Goal: Find specific page/section: Find specific page/section

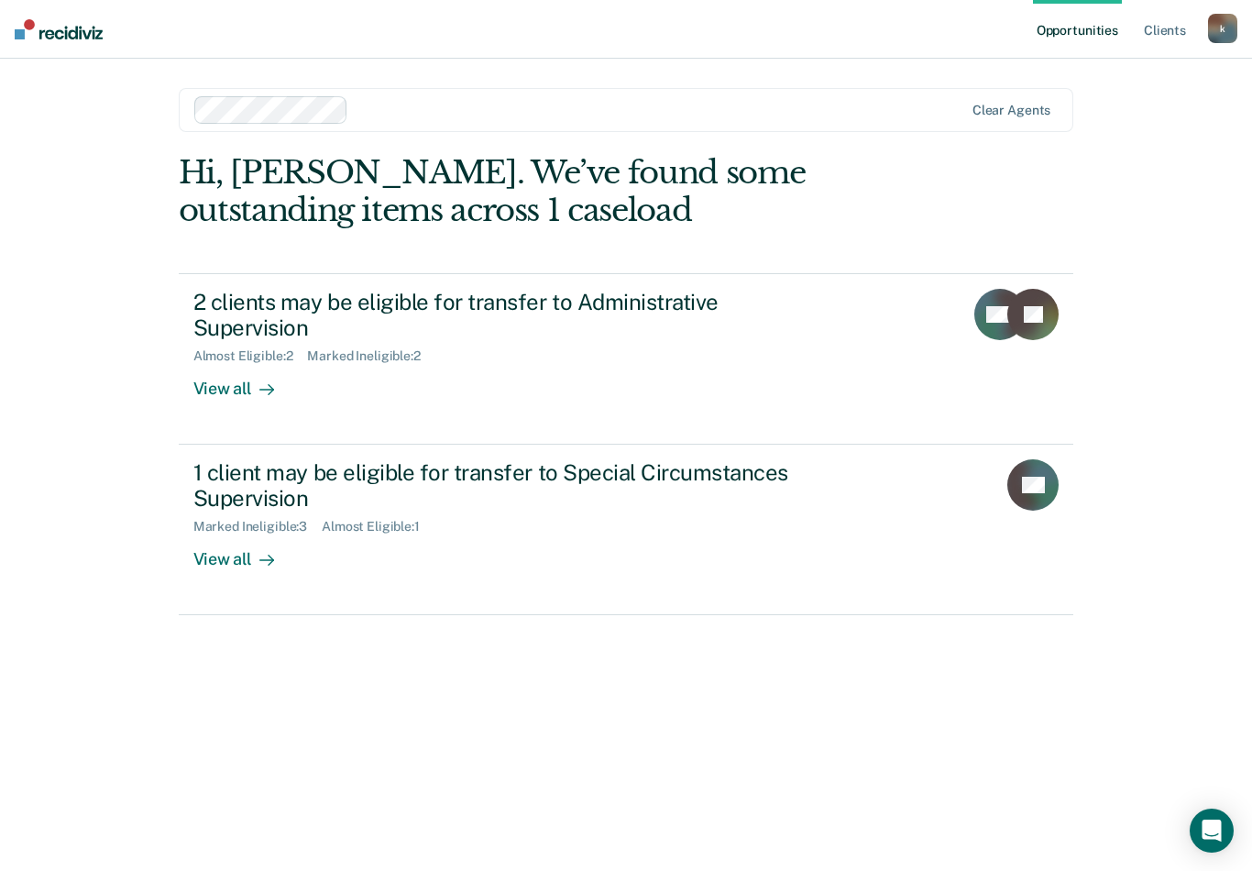
click at [249, 364] on div "View all" at bounding box center [244, 382] width 103 height 36
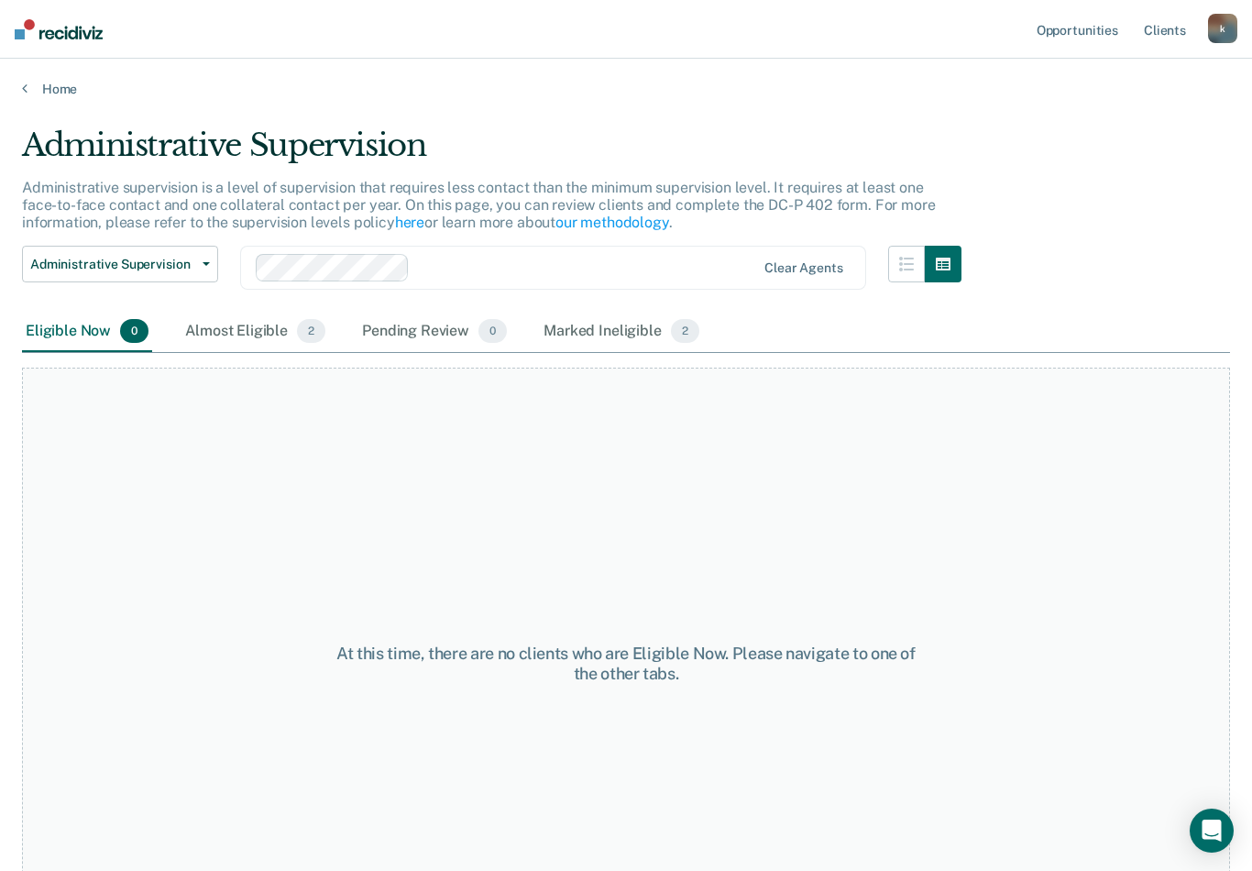
click at [268, 332] on div "Almost Eligible 2" at bounding box center [256, 332] width 148 height 40
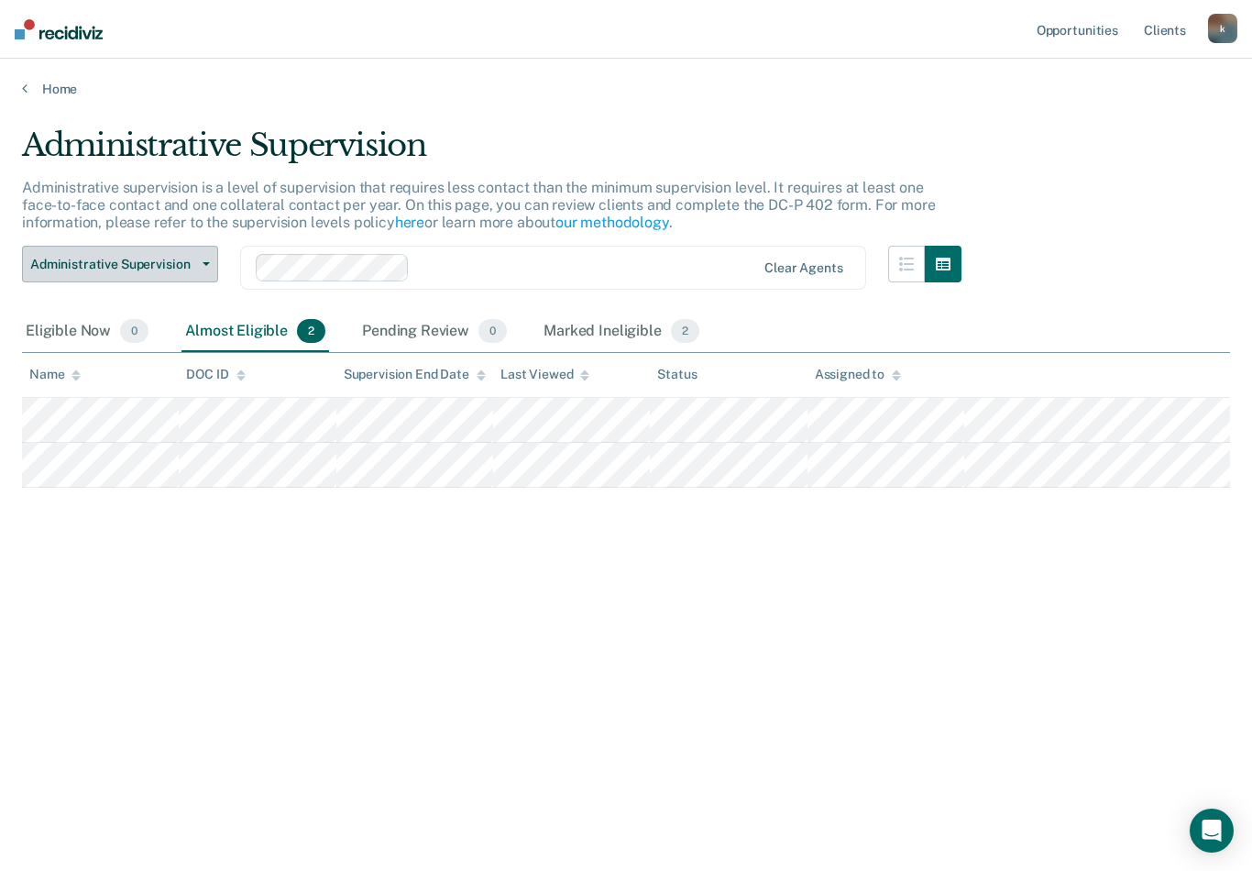
click at [199, 262] on span "button" at bounding box center [202, 264] width 15 height 4
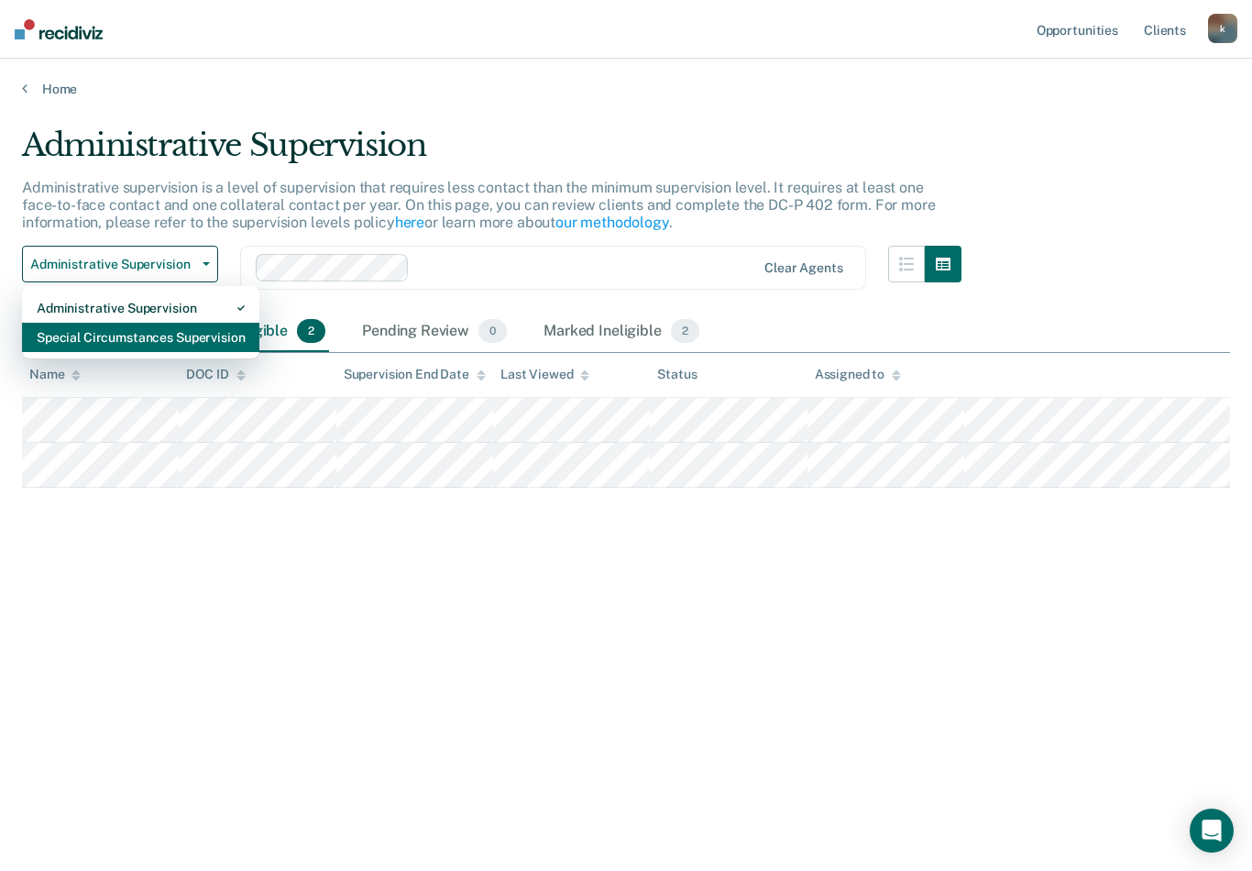
click at [186, 337] on div "Special Circumstances Supervision" at bounding box center [141, 337] width 208 height 29
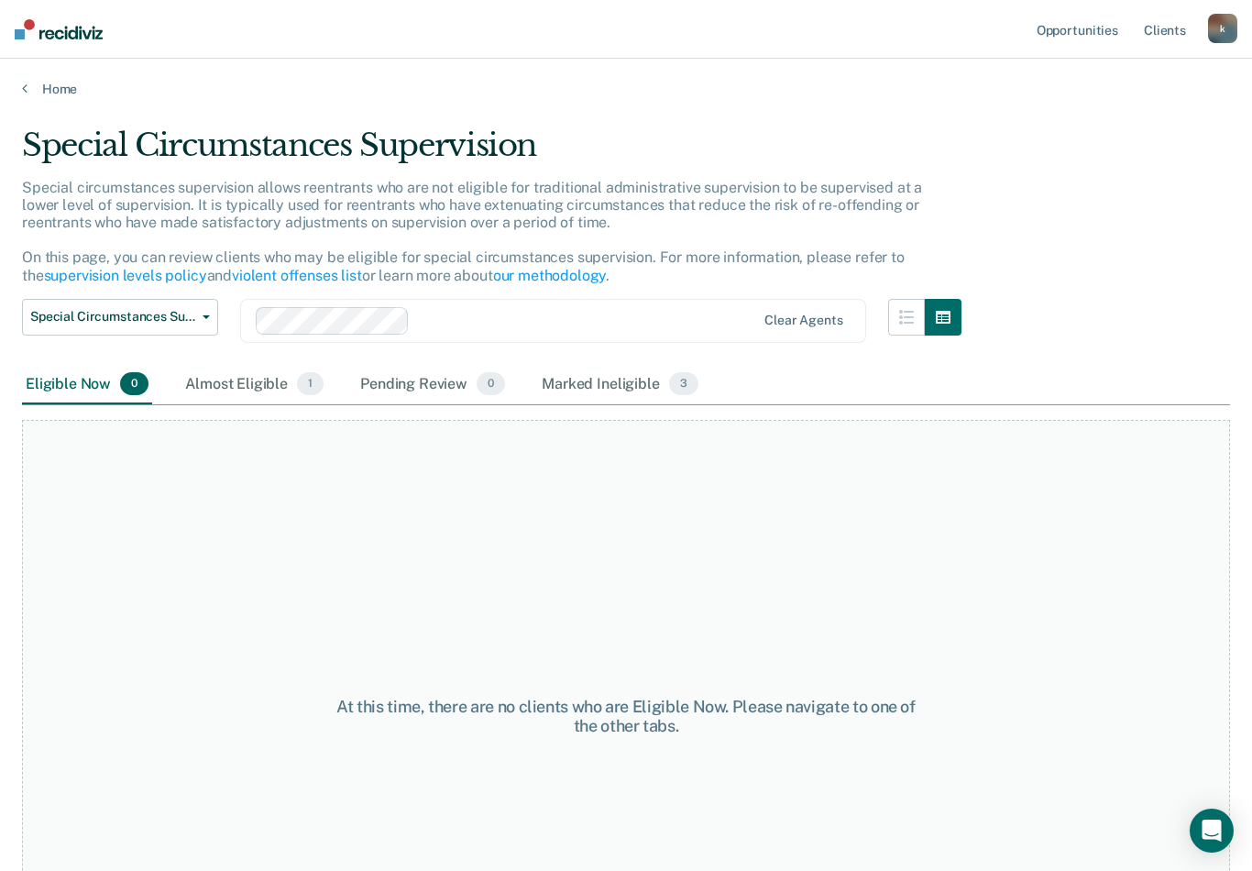
click at [292, 393] on div "Almost Eligible 1" at bounding box center [255, 385] width 146 height 40
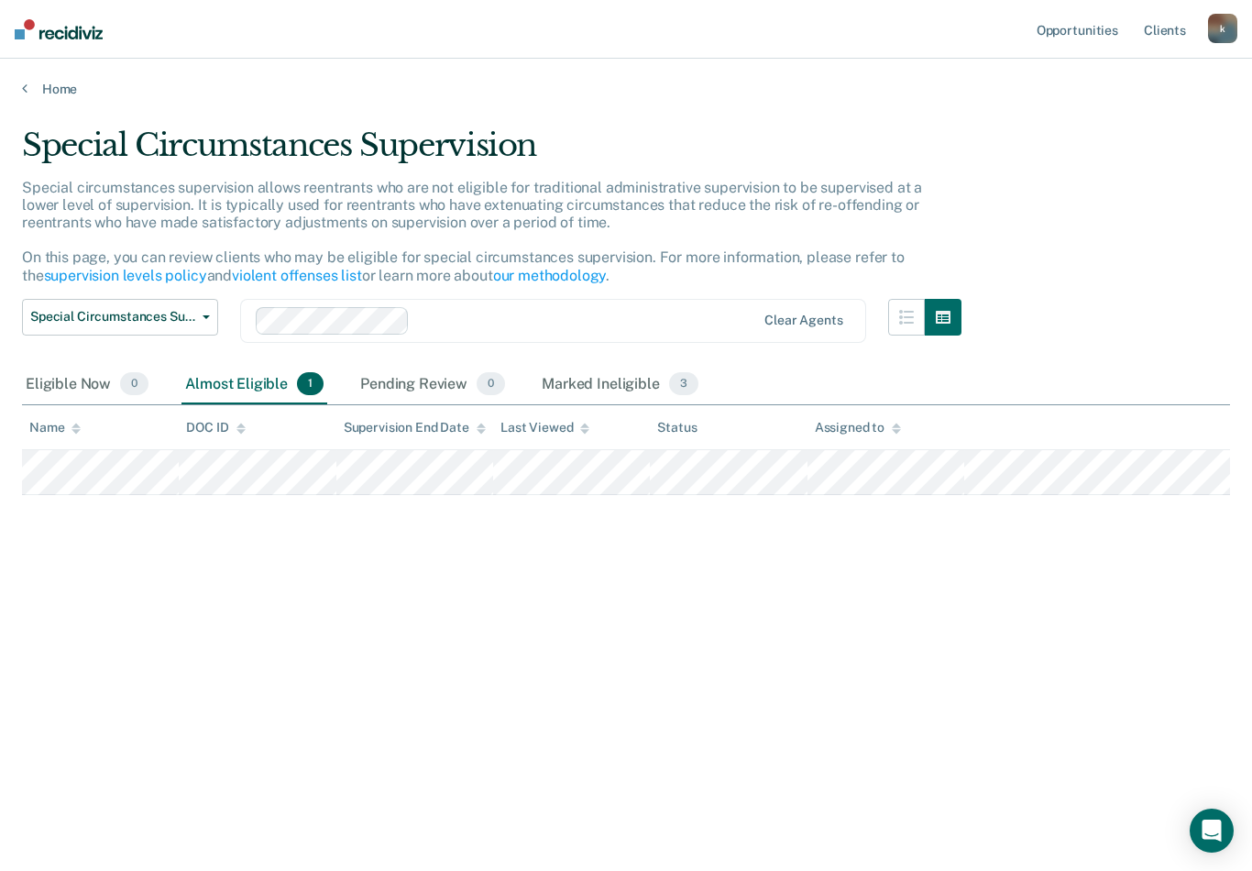
click at [65, 88] on link "Home" at bounding box center [626, 89] width 1208 height 17
